Goal: Task Accomplishment & Management: Use online tool/utility

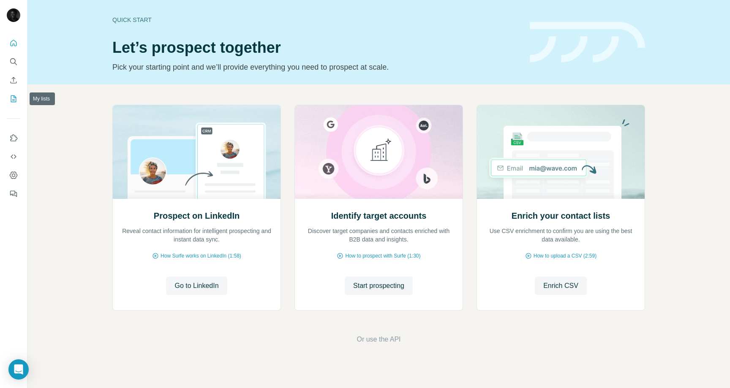
click at [15, 97] on icon "My lists" at bounding box center [13, 99] width 5 height 7
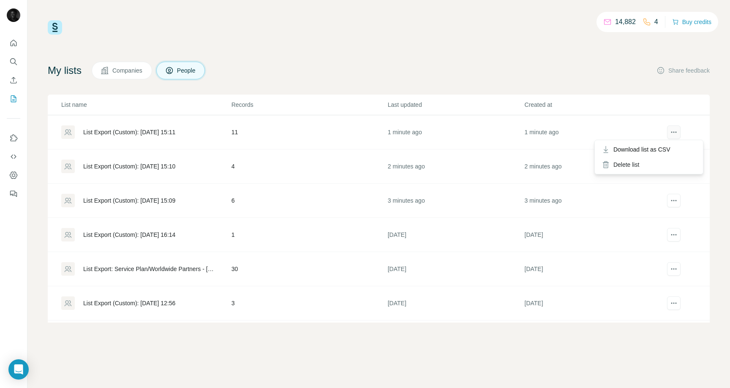
click at [674, 128] on icon "actions" at bounding box center [674, 132] width 8 height 8
click at [113, 128] on div "List Export (Custom): 23/09/2025 15:11" at bounding box center [145, 133] width 169 height 14
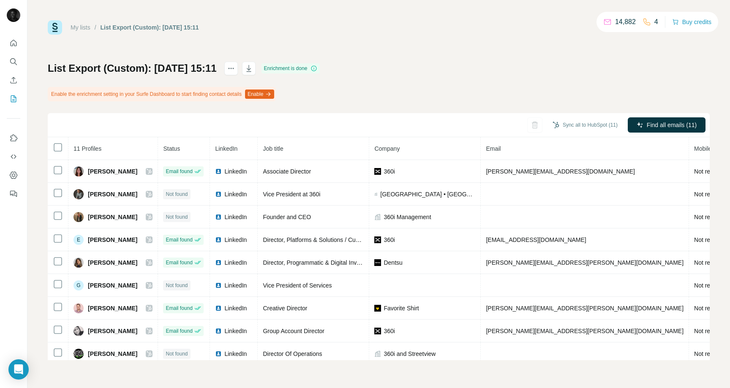
click at [195, 65] on h1 "List Export (Custom): 23/09/2025 15:11" at bounding box center [132, 69] width 169 height 14
click at [195, 66] on h1 "List Export (Custom): 23/09/2025 15:11" at bounding box center [132, 69] width 169 height 14
click at [217, 66] on h1 "List Export (Custom): 23/09/2025 15:11" at bounding box center [132, 69] width 169 height 14
click at [235, 72] on icon "actions" at bounding box center [231, 68] width 8 height 8
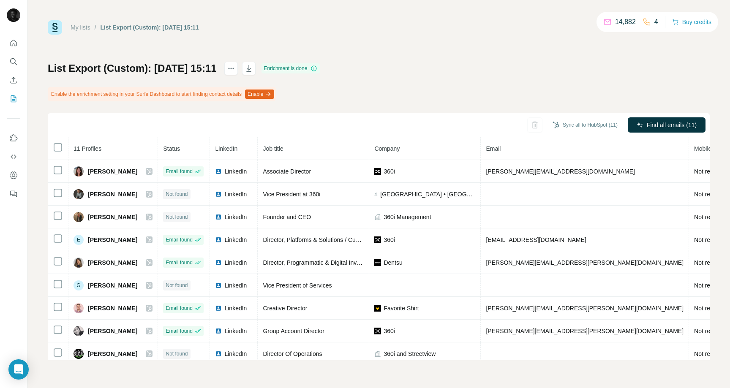
click at [149, 72] on h1 "List Export (Custom): 23/09/2025 15:11" at bounding box center [132, 69] width 169 height 14
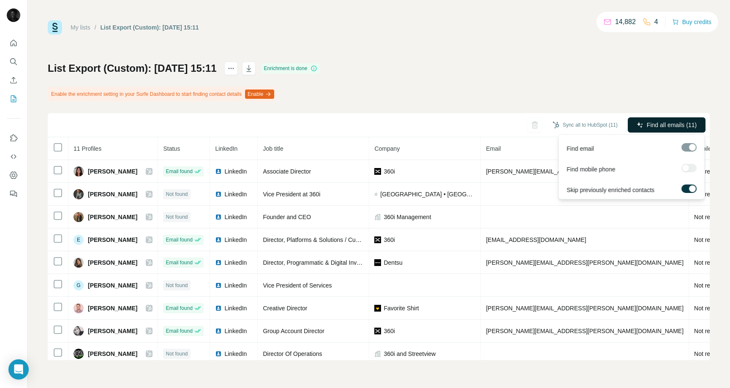
click at [678, 124] on span "Find all emails (11)" at bounding box center [672, 125] width 50 height 8
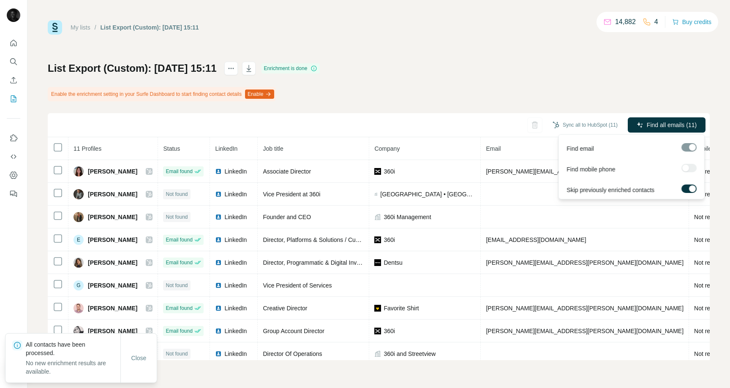
click at [689, 169] on div at bounding box center [689, 168] width 15 height 8
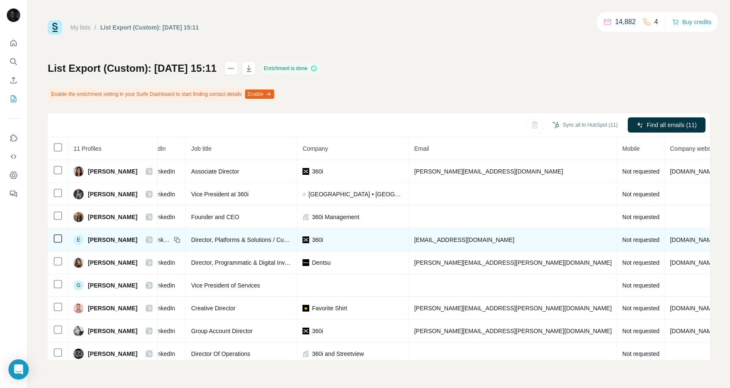
scroll to position [51, 72]
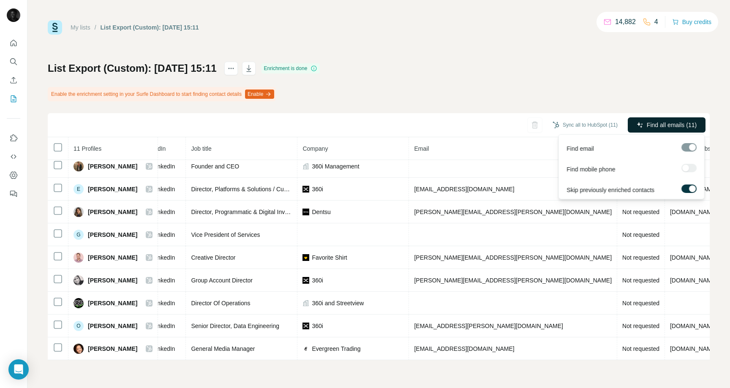
click at [675, 125] on span "Find all emails (11)" at bounding box center [672, 125] width 50 height 8
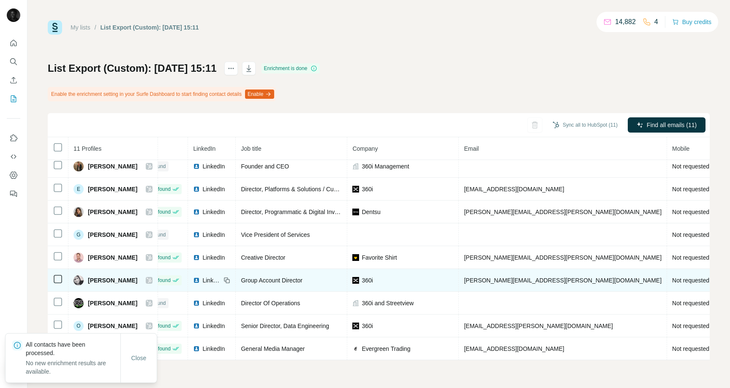
scroll to position [51, 0]
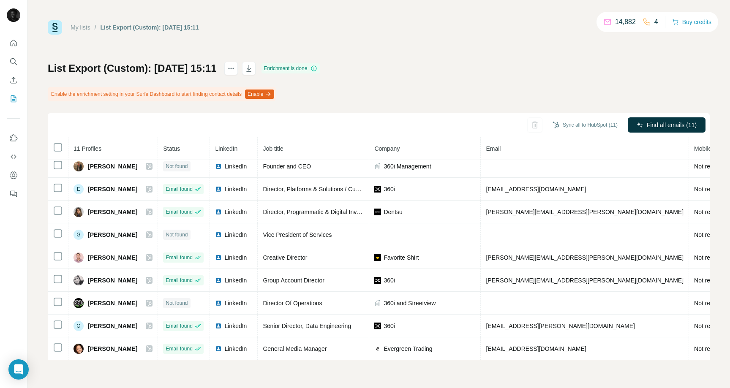
click at [274, 97] on button "Enable" at bounding box center [259, 94] width 29 height 9
